Goal: Information Seeking & Learning: Compare options

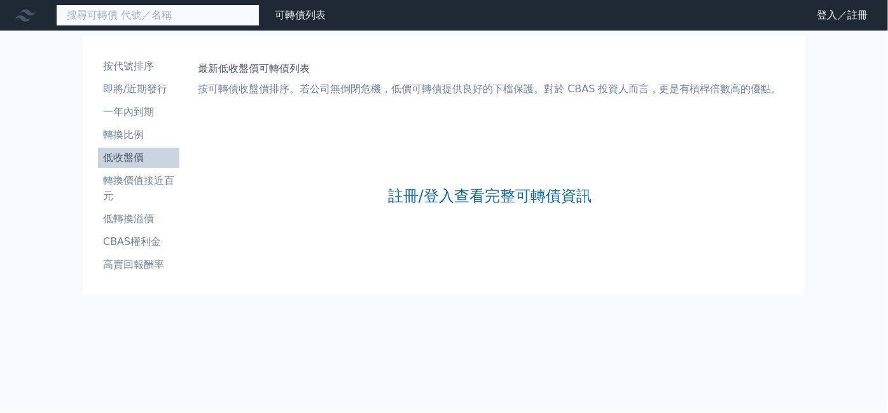
click at [153, 22] on input at bounding box center [158, 15] width 204 height 22
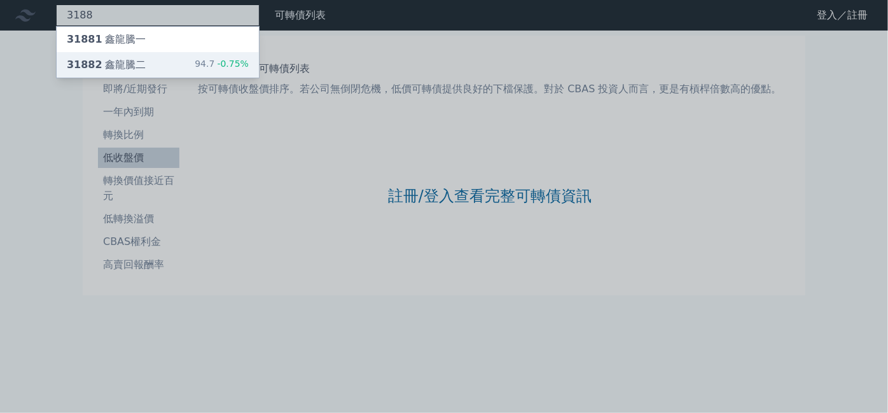
type input "3188"
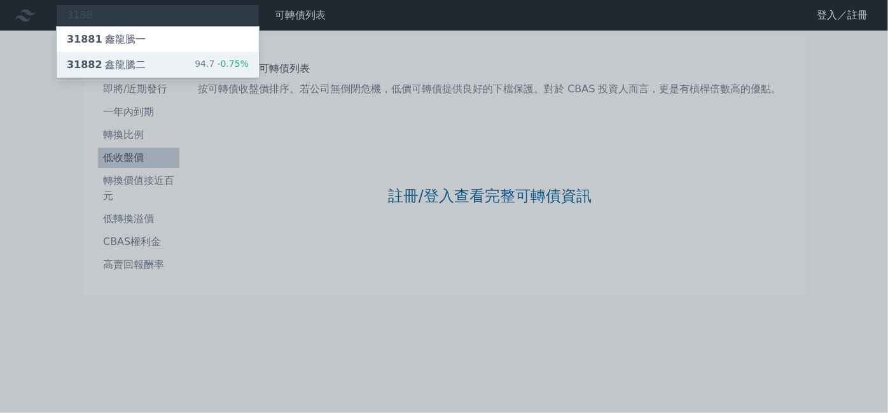
click at [134, 62] on div "31882 鑫龍騰二" at bounding box center [106, 64] width 79 height 15
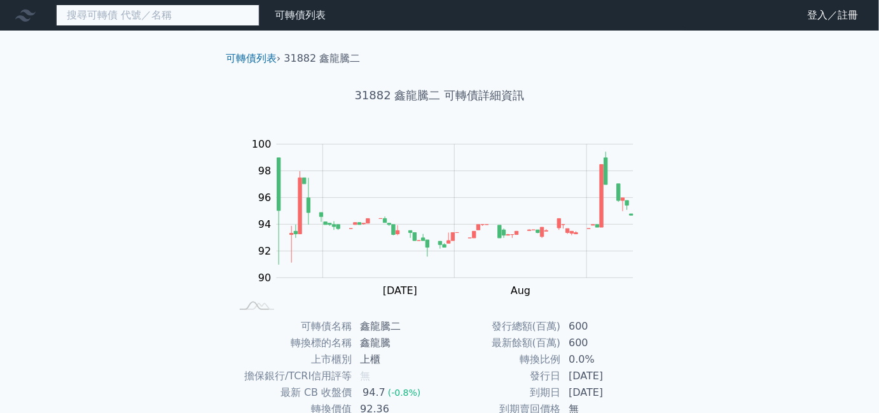
click at [202, 21] on input at bounding box center [158, 15] width 204 height 22
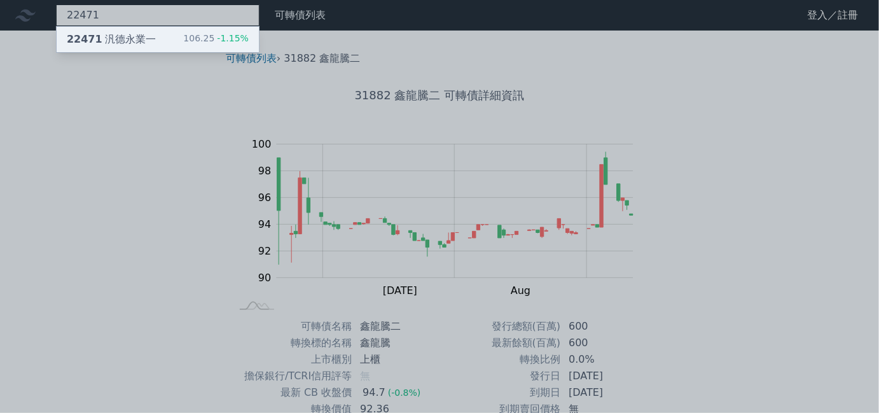
type input "22471"
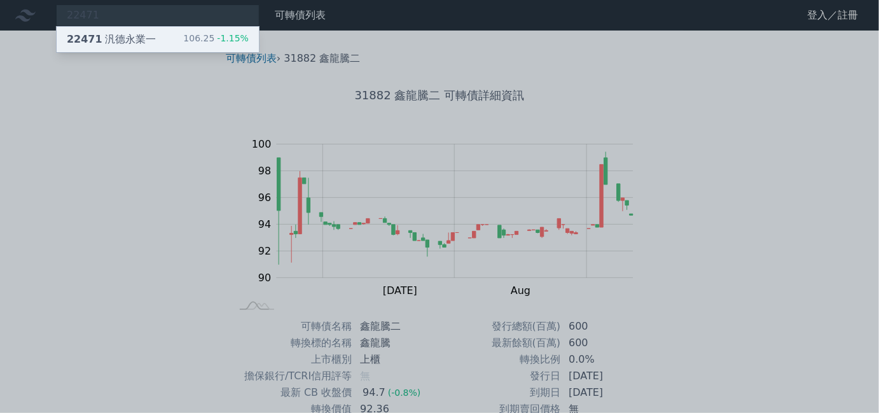
click at [197, 37] on div "106.25 -1.15%" at bounding box center [216, 39] width 66 height 15
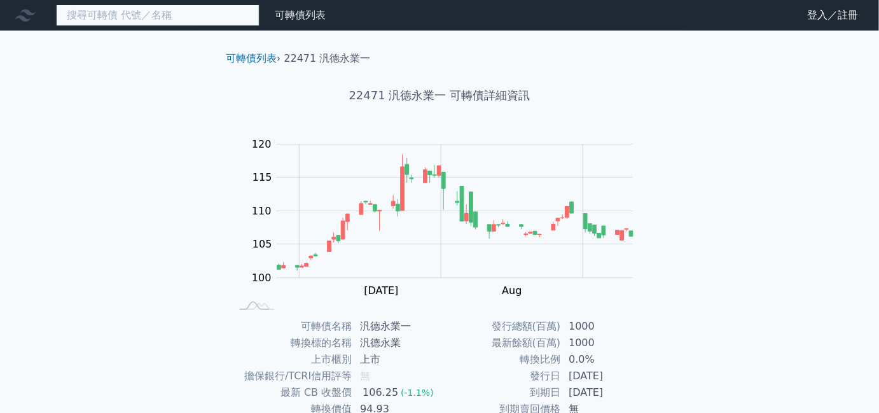
click at [144, 17] on input at bounding box center [158, 15] width 204 height 22
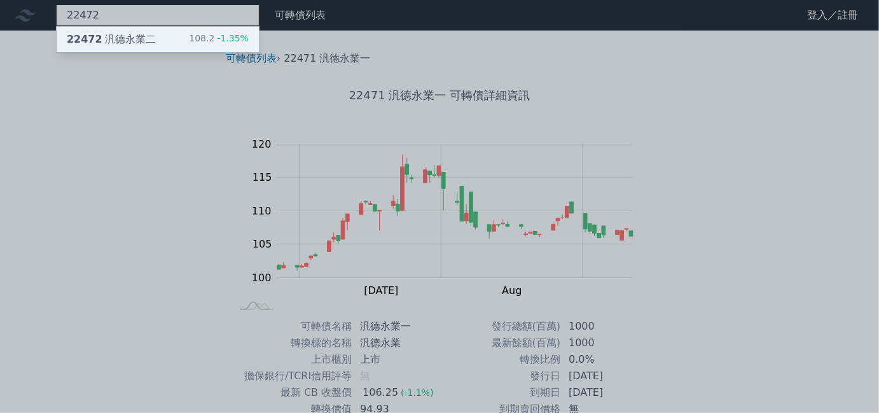
type input "22472"
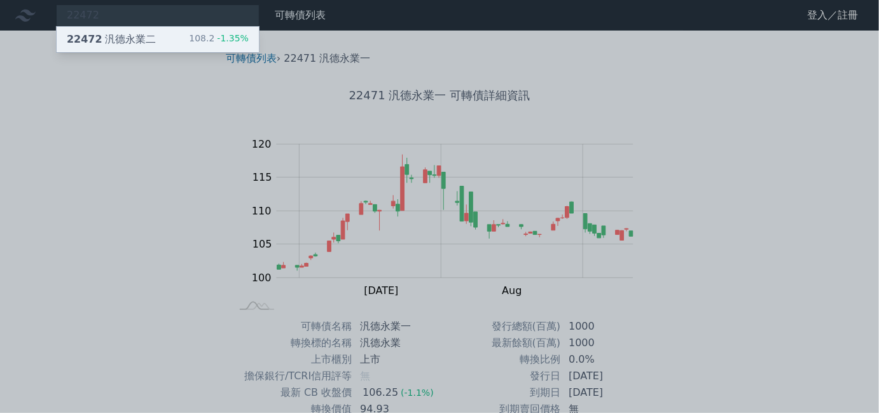
click at [154, 33] on div "22472 汎德永業二 108.2 -1.35%" at bounding box center [158, 39] width 202 height 25
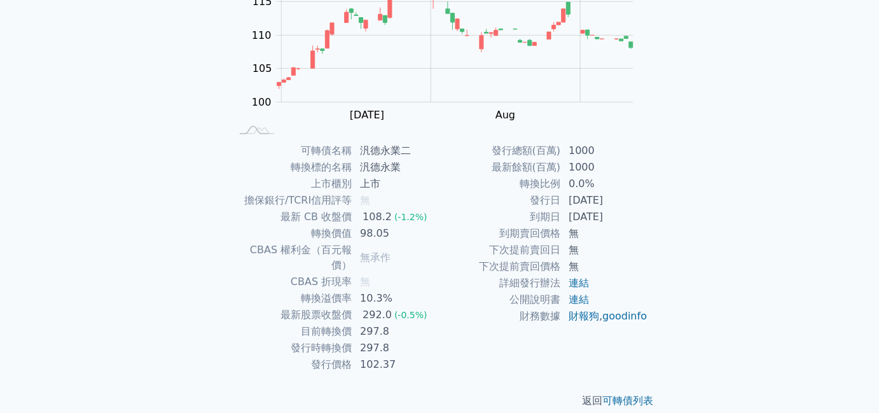
scroll to position [176, 0]
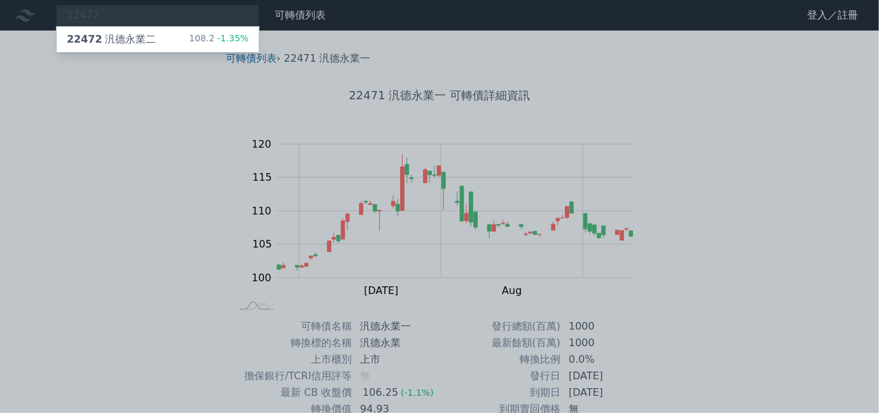
click at [159, 85] on div at bounding box center [439, 206] width 879 height 413
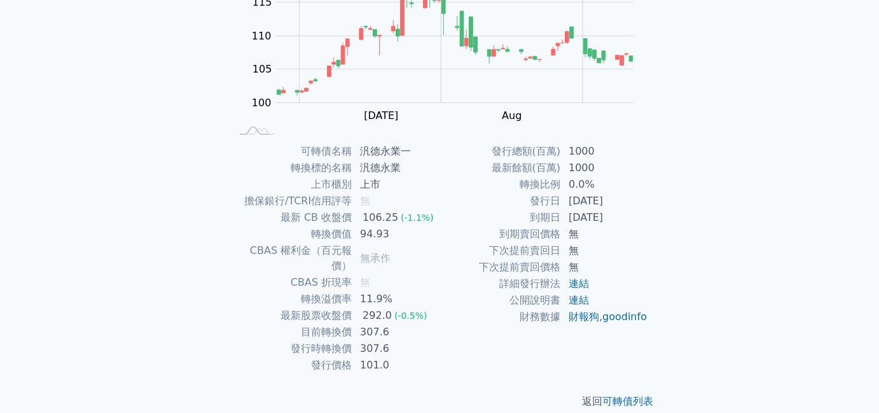
scroll to position [176, 0]
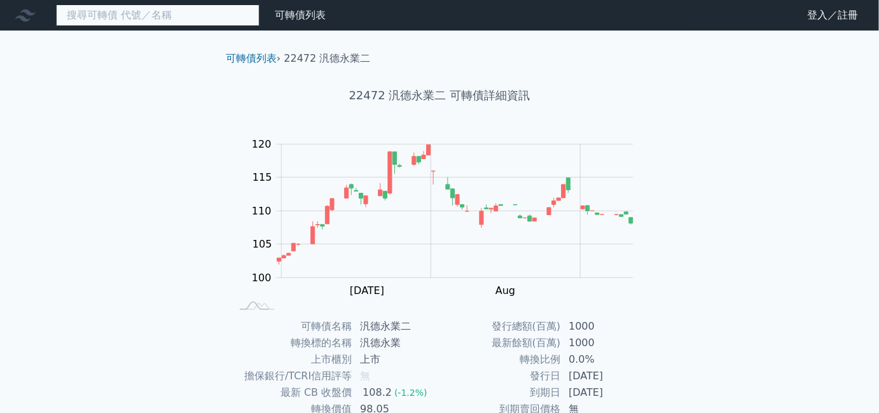
click at [116, 20] on input at bounding box center [158, 15] width 204 height 22
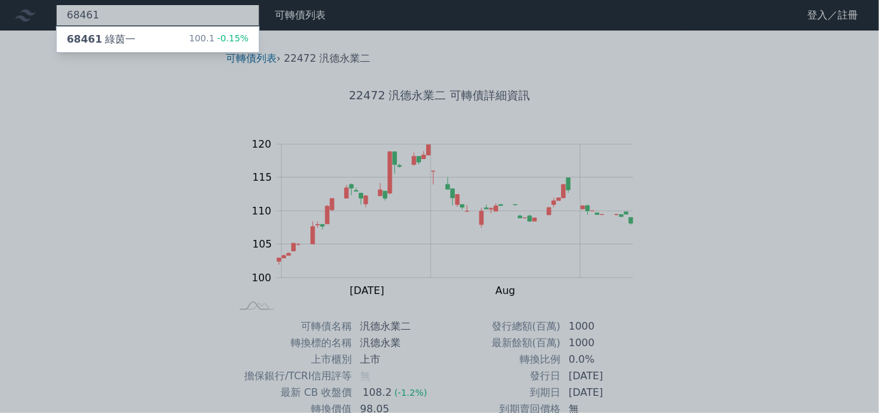
type input "68461"
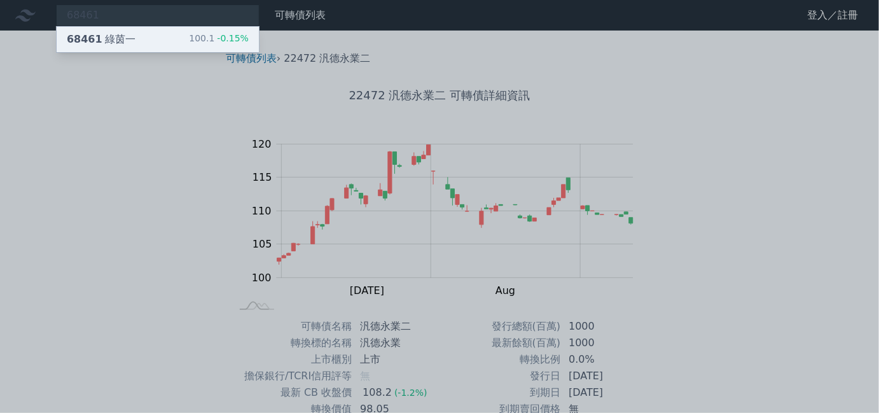
click at [160, 39] on div "68461 綠茵一 100.1 -0.15%" at bounding box center [158, 39] width 202 height 25
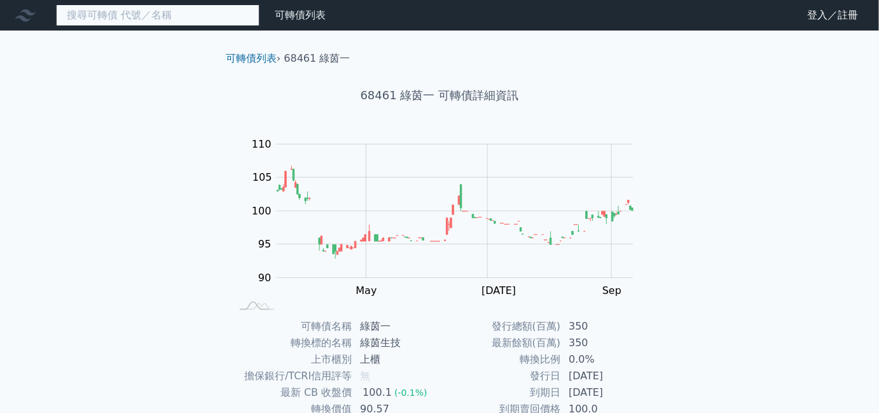
click at [127, 24] on input at bounding box center [158, 15] width 204 height 22
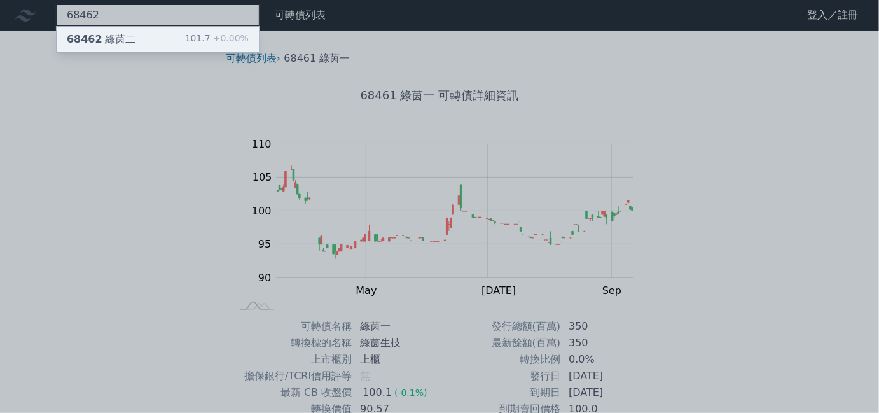
type input "68462"
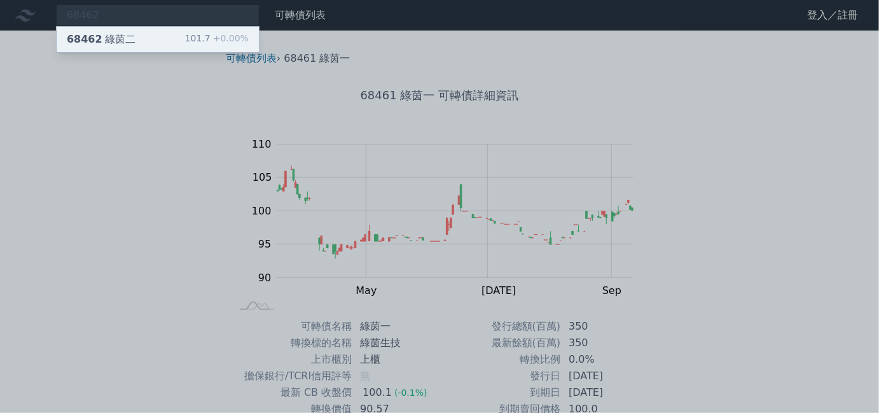
click at [140, 37] on div "68462 綠茵二 101.7 +0.00%" at bounding box center [158, 39] width 202 height 25
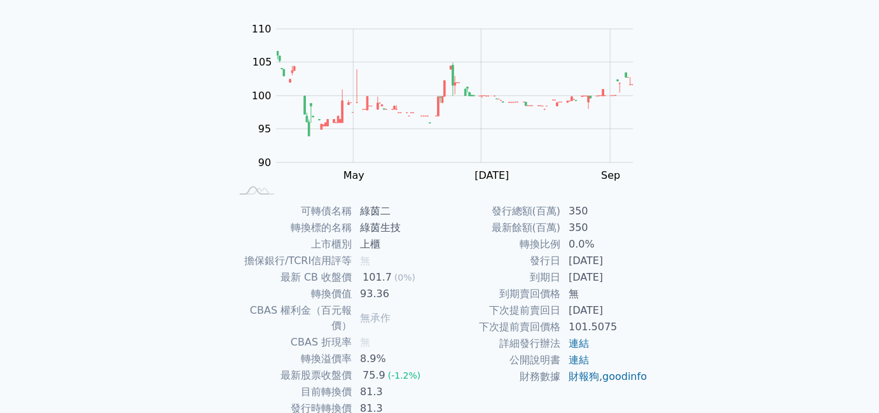
scroll to position [176, 0]
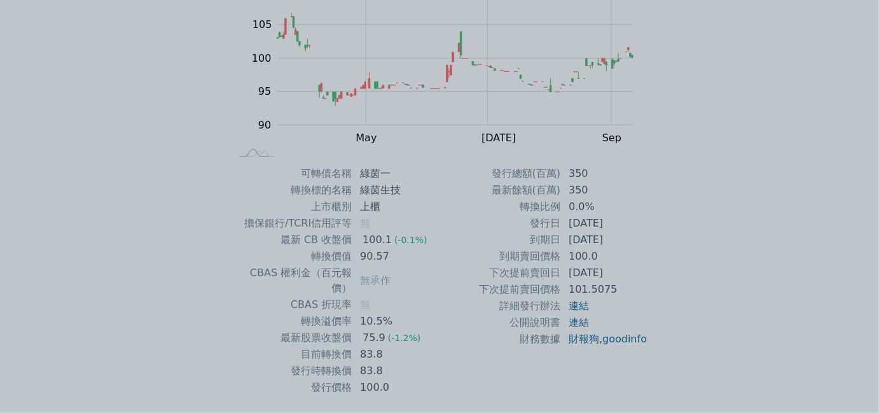
scroll to position [173, 0]
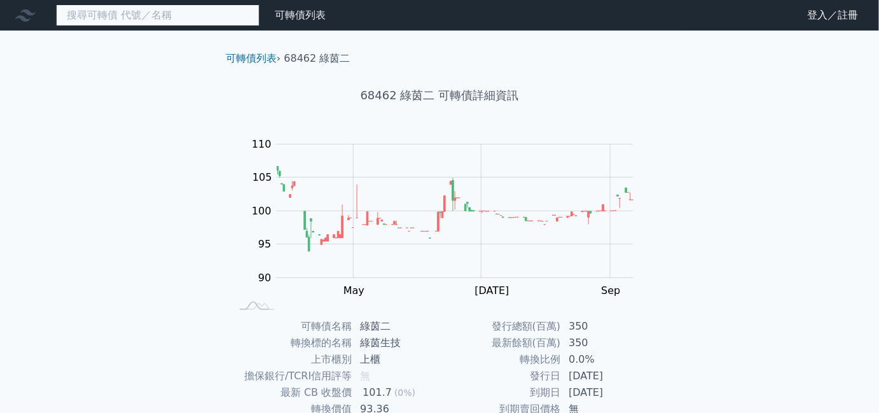
click at [168, 20] on input at bounding box center [158, 15] width 204 height 22
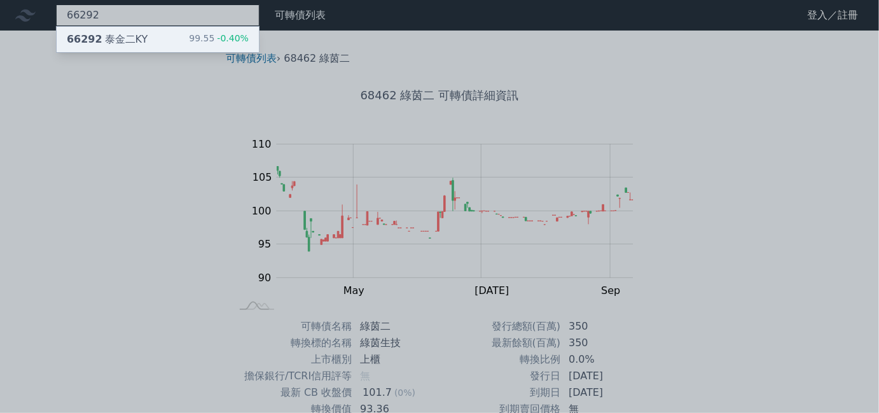
type input "66292"
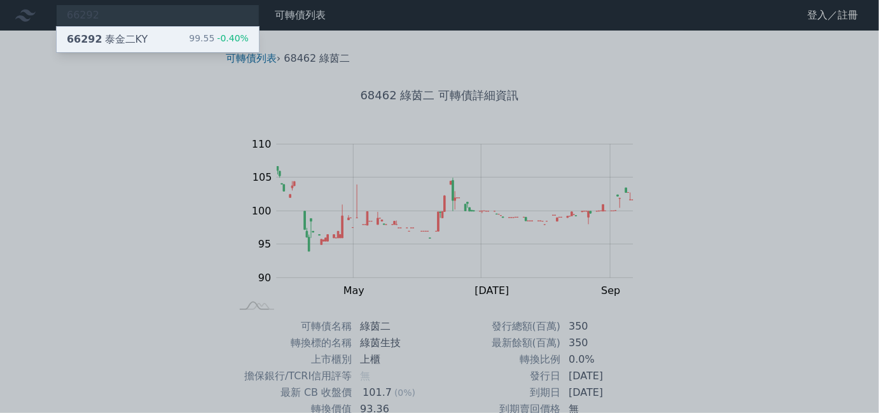
click at [204, 42] on div "99.55 -0.40%" at bounding box center [219, 39] width 60 height 15
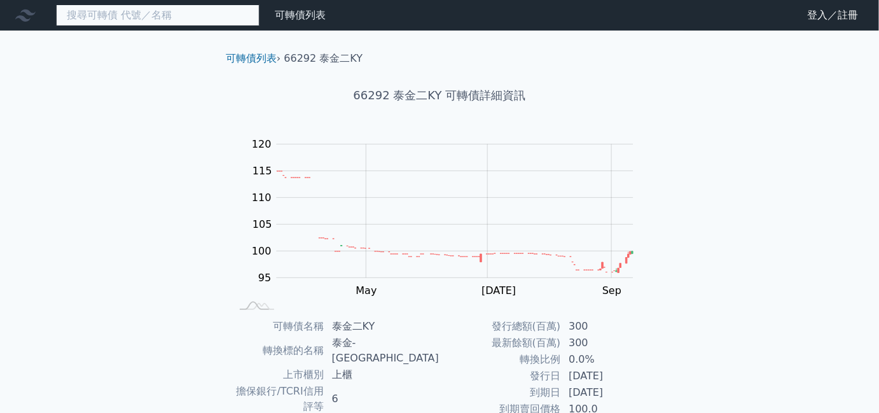
click at [96, 17] on input at bounding box center [158, 15] width 204 height 22
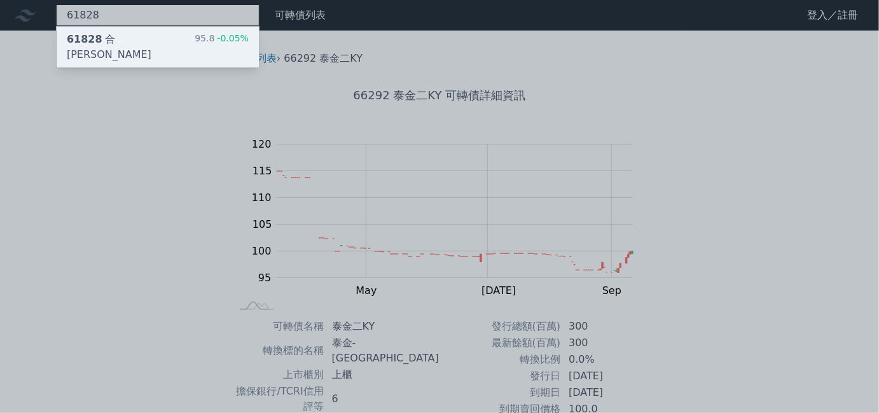
type input "61828"
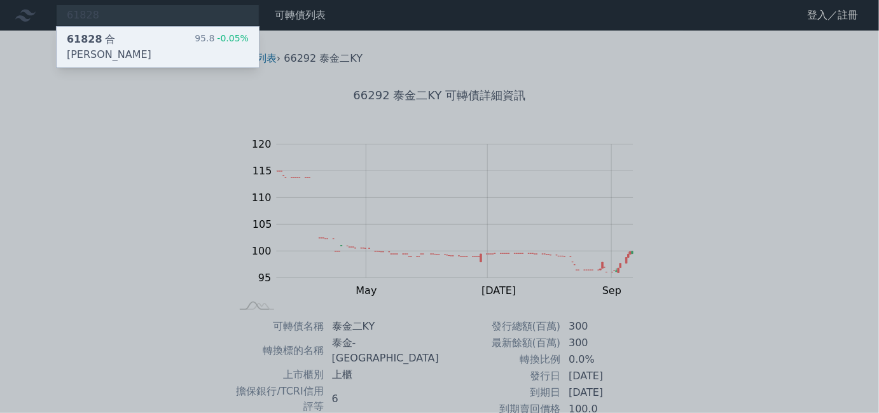
click at [134, 40] on div "61828 合晶八 95.8 -0.05%" at bounding box center [158, 47] width 202 height 41
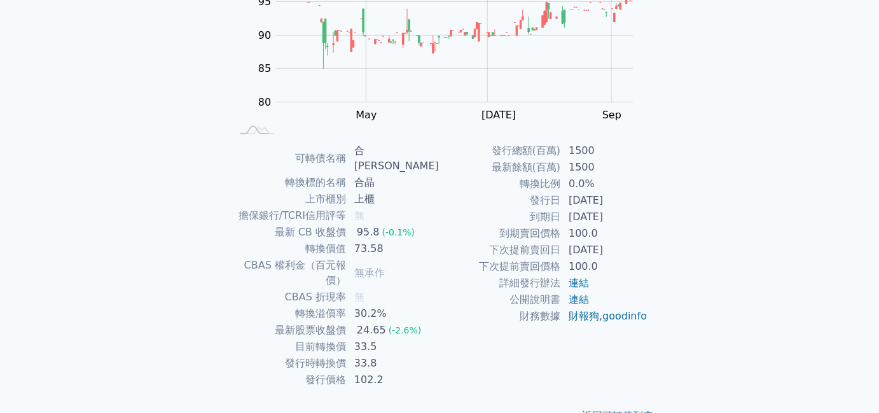
scroll to position [176, 0]
